Goal: Navigation & Orientation: Understand site structure

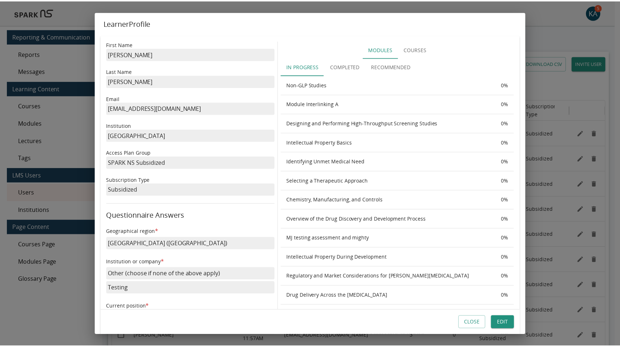
scroll to position [59, 0]
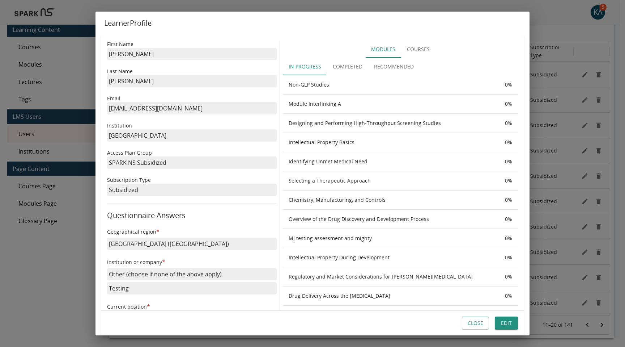
click at [474, 323] on button "Close" at bounding box center [475, 322] width 27 height 13
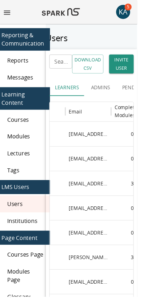
scroll to position [0, 0]
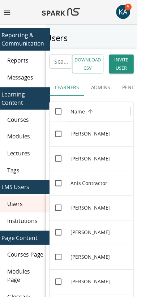
click at [22, 67] on div "Reports" at bounding box center [23, 62] width 55 height 17
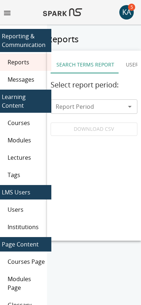
click at [22, 77] on span "Messages" at bounding box center [27, 79] width 38 height 9
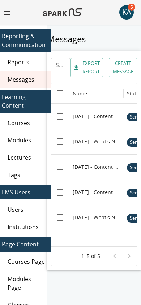
click at [25, 127] on div "Courses" at bounding box center [23, 122] width 55 height 17
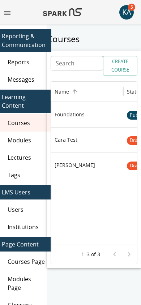
click at [25, 144] on span "Modules" at bounding box center [27, 140] width 38 height 9
